Goal: Find contact information: Find contact information

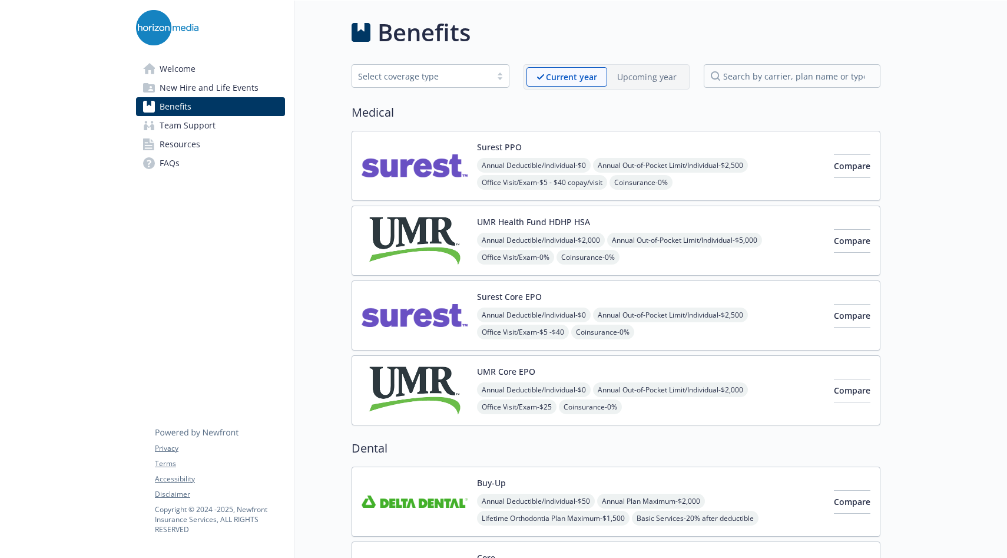
scroll to position [19, 0]
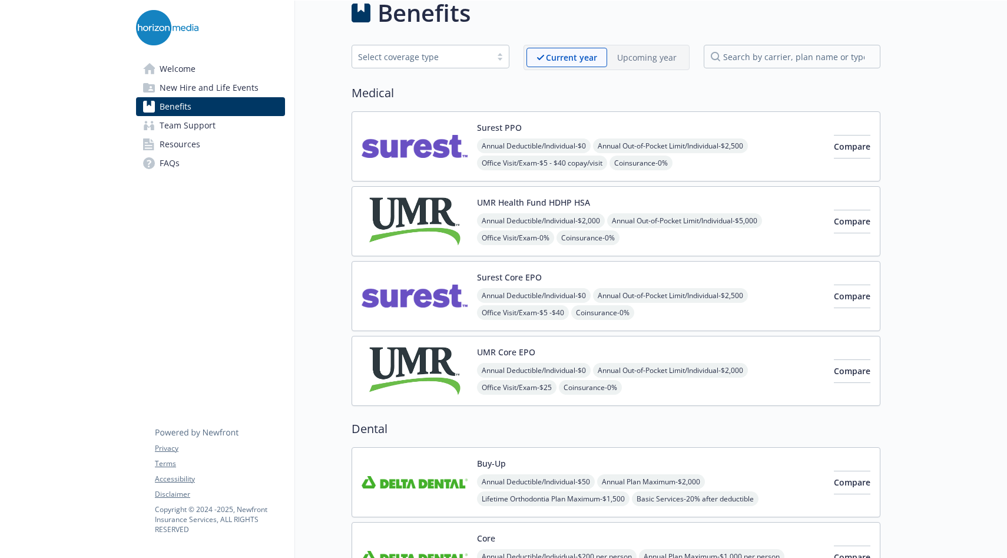
click at [662, 61] on p "Upcoming year" at bounding box center [646, 57] width 59 height 12
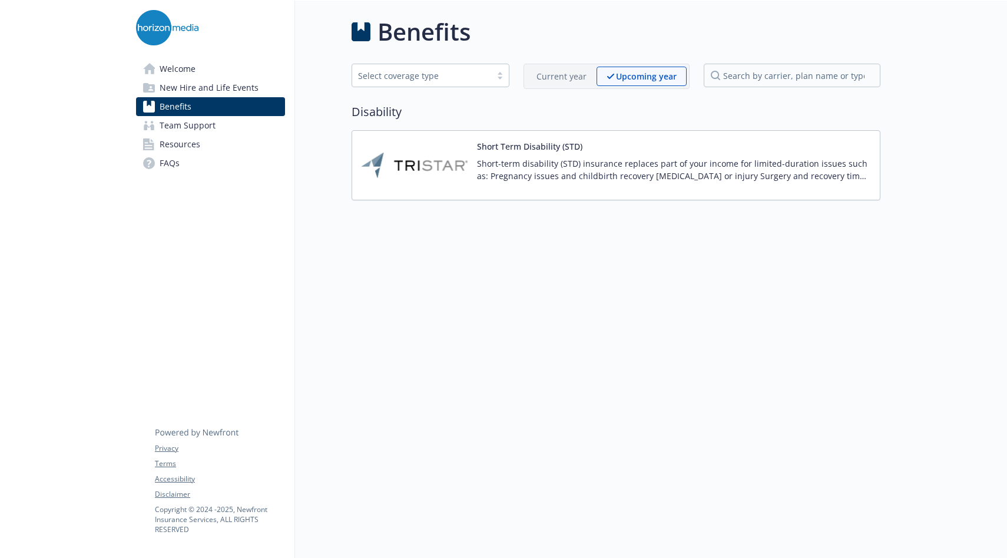
scroll to position [1, 0]
click at [566, 77] on p "Current year" at bounding box center [561, 76] width 50 height 12
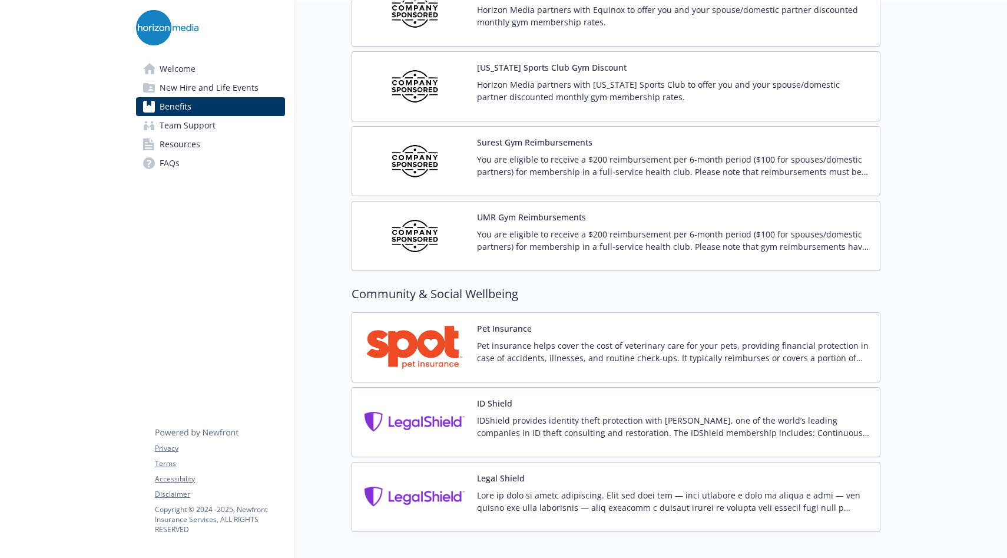
scroll to position [2933, 0]
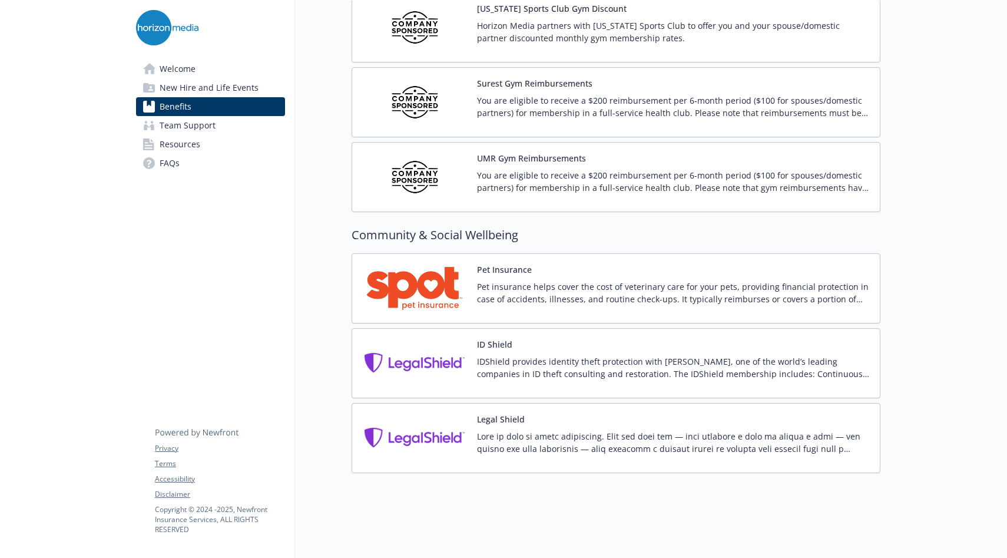
click at [555, 289] on p "Pet insurance helps cover the cost of veterinary care for your pets, providing …" at bounding box center [673, 292] width 393 height 25
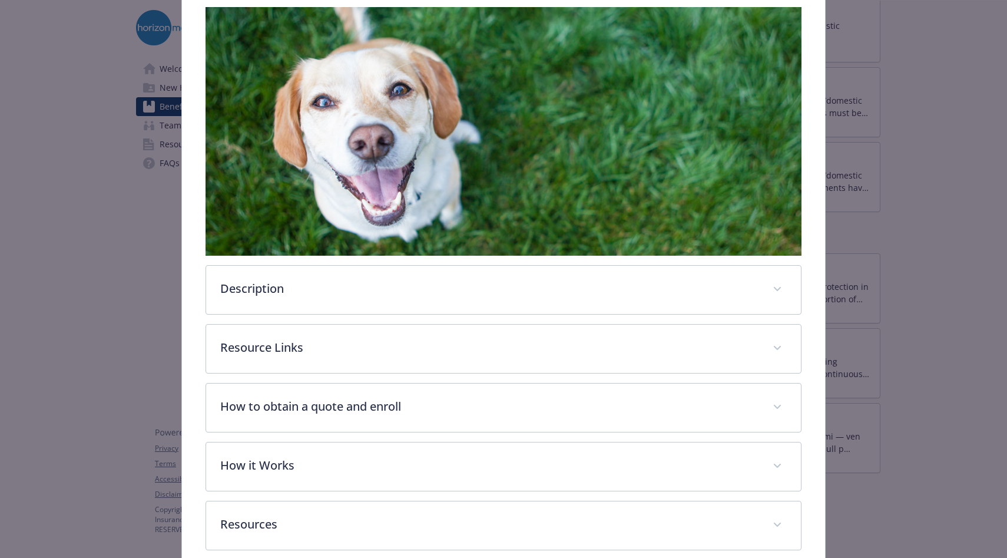
scroll to position [250, 0]
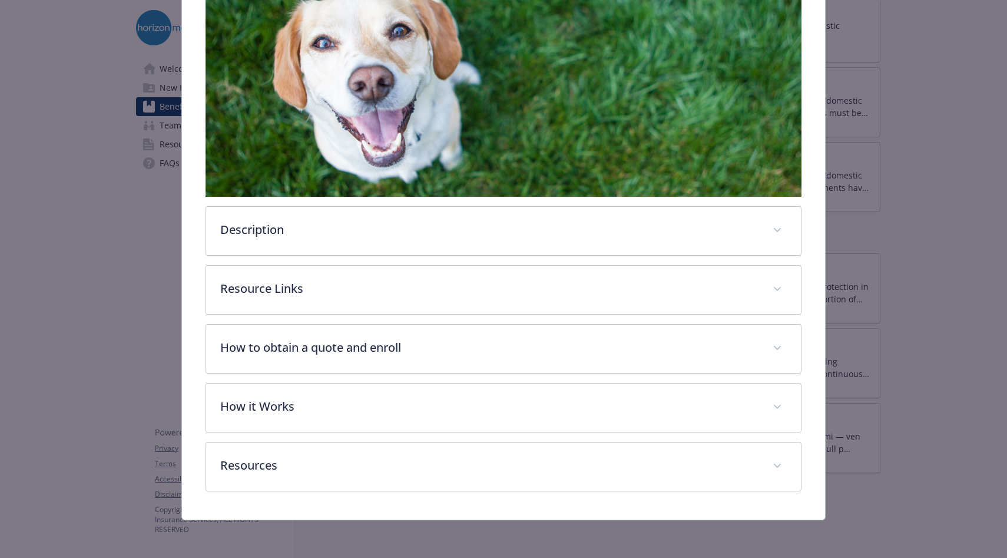
click at [85, 303] on div "Community & Social Wellbeing - Pet Insurance - Pet Insurance Pet Insurance Webs…" at bounding box center [503, 279] width 1007 height 558
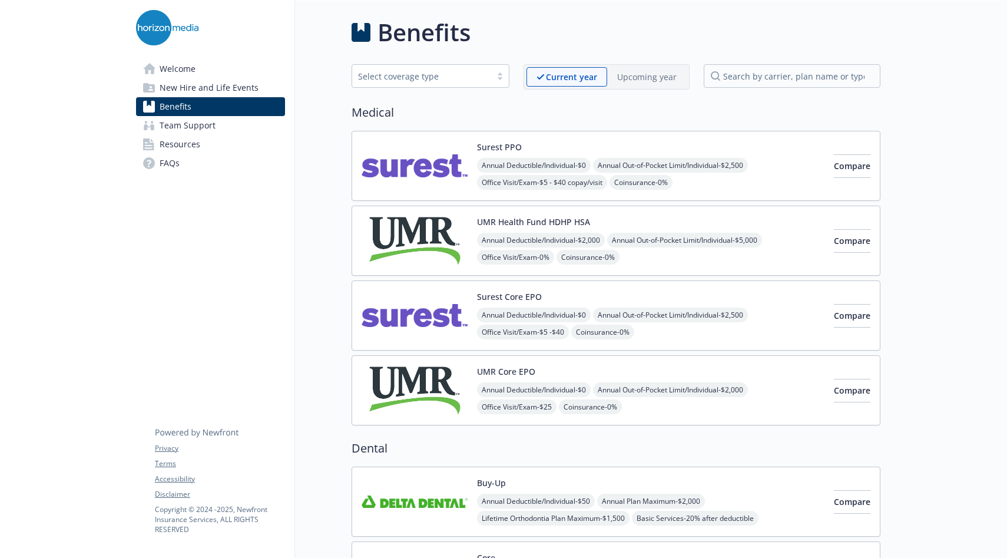
click at [670, 78] on p "Upcoming year" at bounding box center [646, 77] width 59 height 12
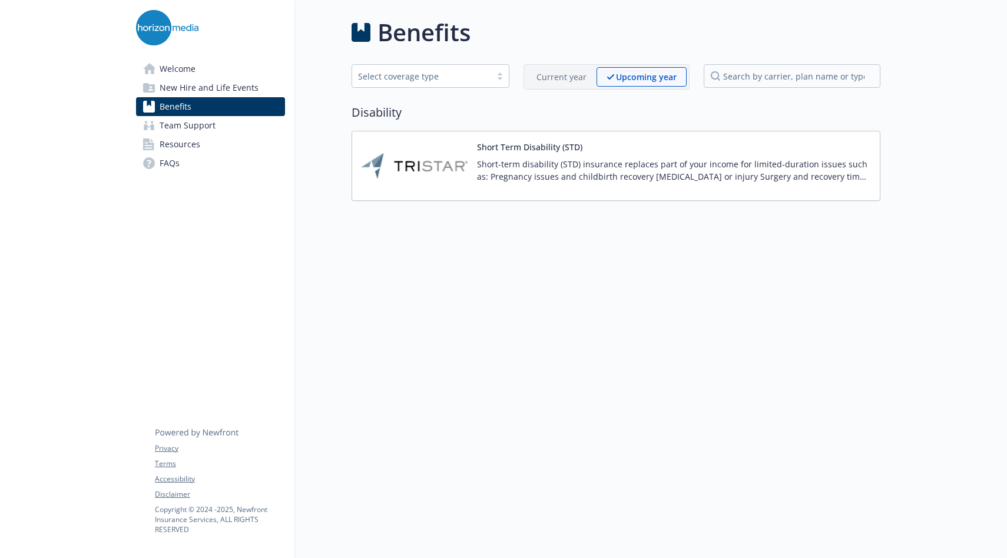
click at [579, 75] on p "Current year" at bounding box center [561, 77] width 50 height 12
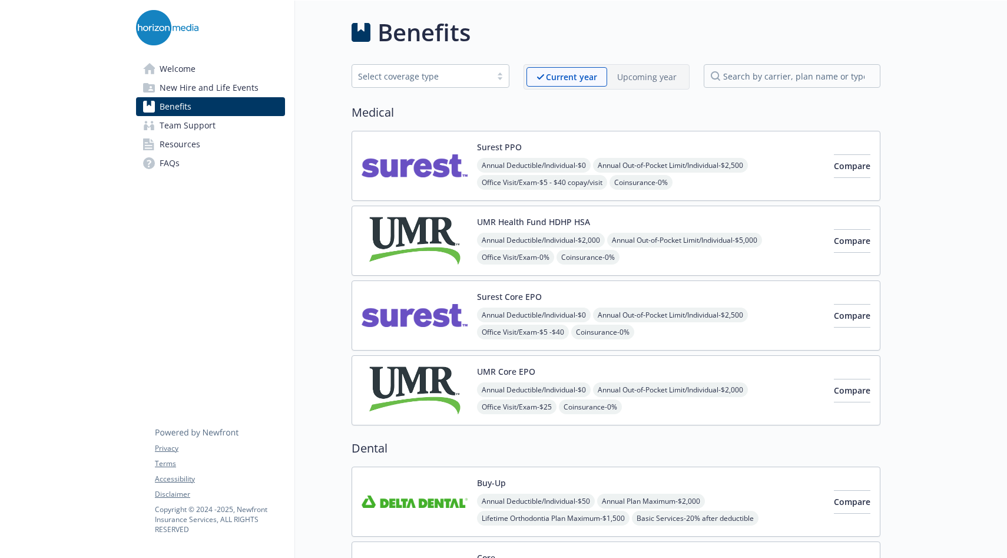
click at [207, 74] on link "Welcome" at bounding box center [210, 68] width 149 height 19
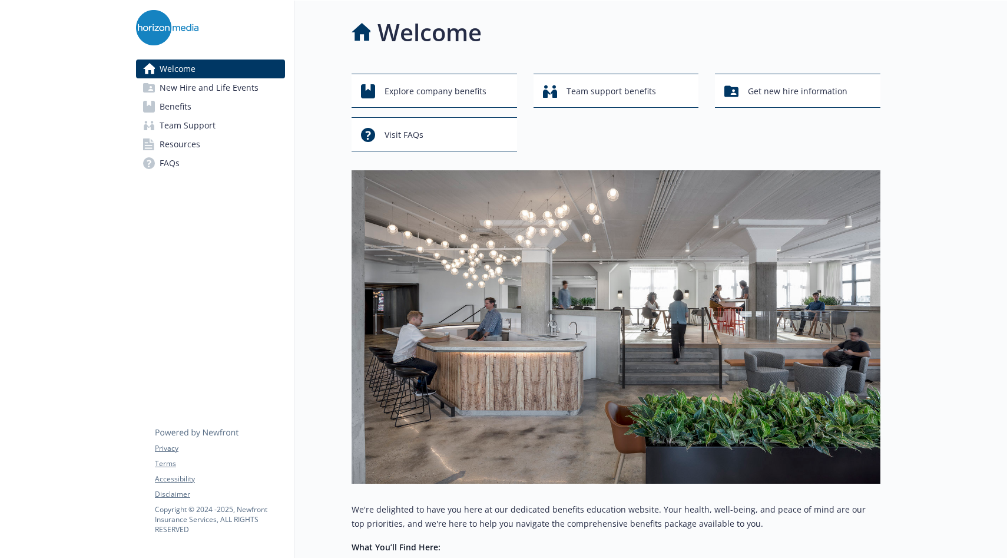
scroll to position [304, 0]
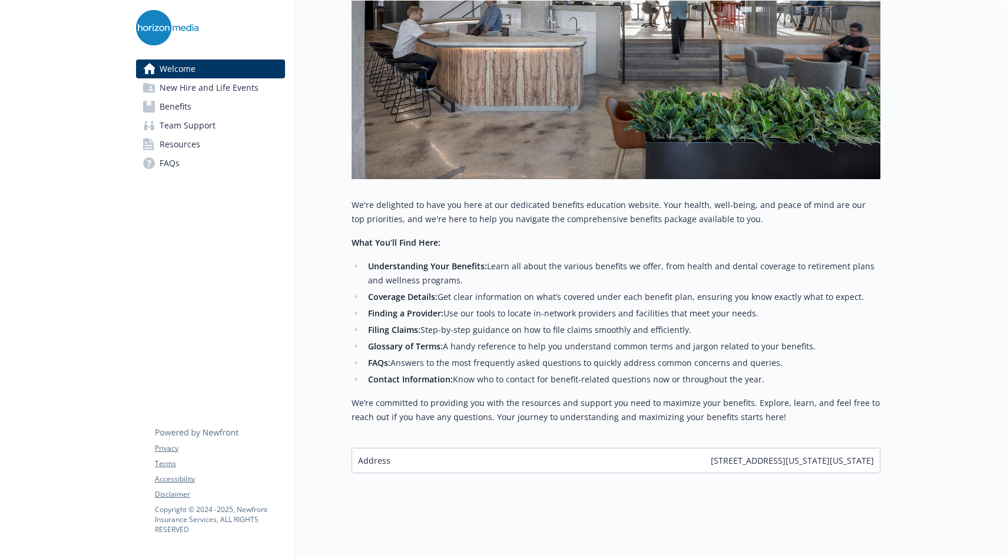
click at [711, 462] on span "[STREET_ADDRESS][US_STATE][US_STATE]" at bounding box center [792, 460] width 163 height 12
copy span "[STREET_ADDRESS][US_STATE][US_STATE]"
